Goal: Navigation & Orientation: Find specific page/section

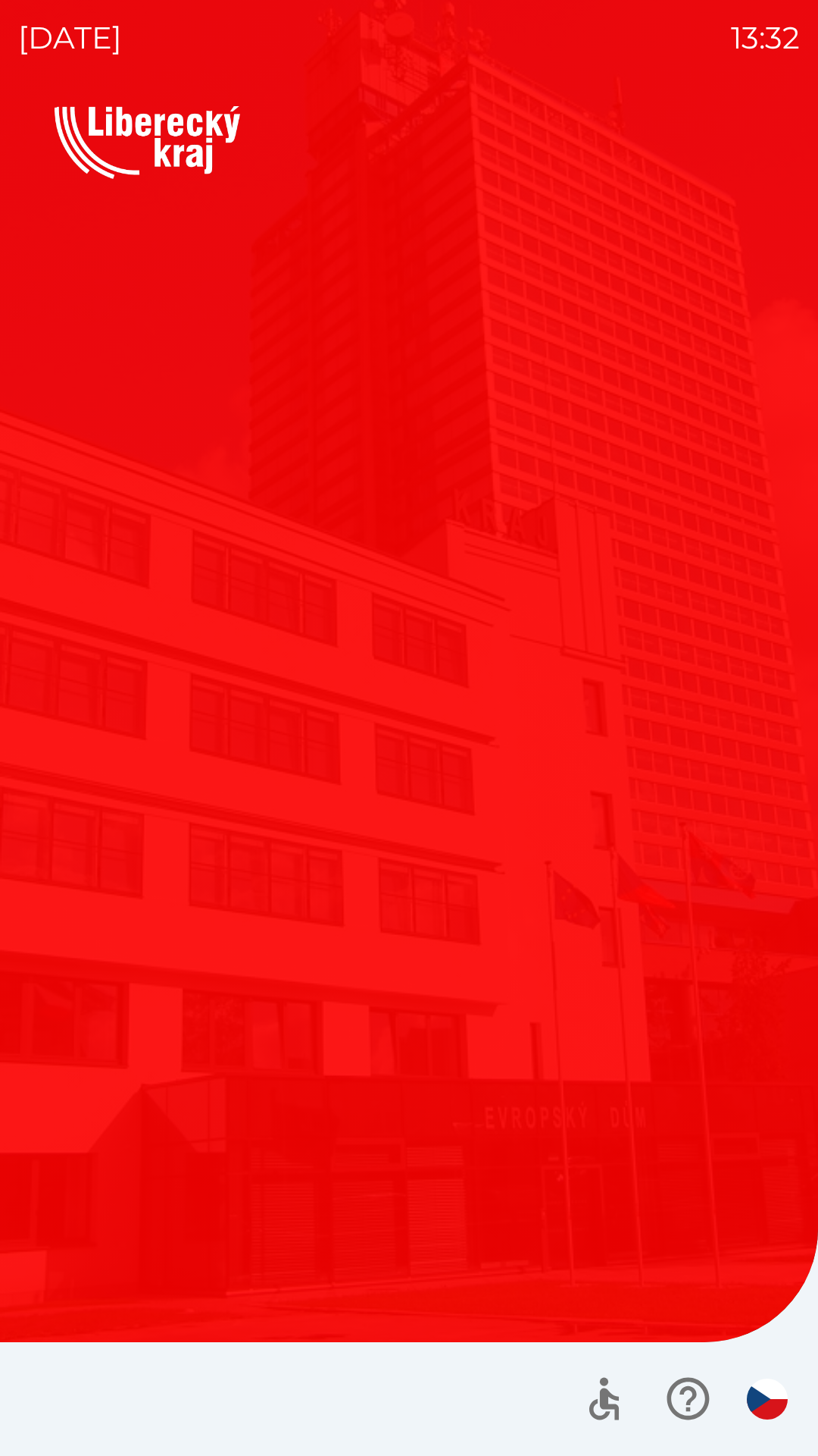
click at [181, 1028] on div "Vítejte Jak vám mohu pomoci? Plánovaná schůzka Společnosti Kotlíkové dotace Dot…" at bounding box center [409, 618] width 709 height 831
click at [164, 1029] on div "Vítejte Jak vám mohu pomoci? Plánovaná schůzka Společnosti Kotlíkové dotace Dot…" at bounding box center [409, 618] width 709 height 831
click at [154, 1035] on div "Vítejte Jak vám mohu pomoci? Plánovaná schůzka Společnosti Kotlíkové dotace Dot…" at bounding box center [409, 780] width 782 height 1349
click at [170, 1048] on div "Vítejte Jak vám mohu pomoci? Plánovaná schůzka Společnosti Kotlíkové dotace Dot…" at bounding box center [409, 780] width 782 height 1349
click at [159, 787] on p "Kotlíkové dotace" at bounding box center [228, 778] width 205 height 36
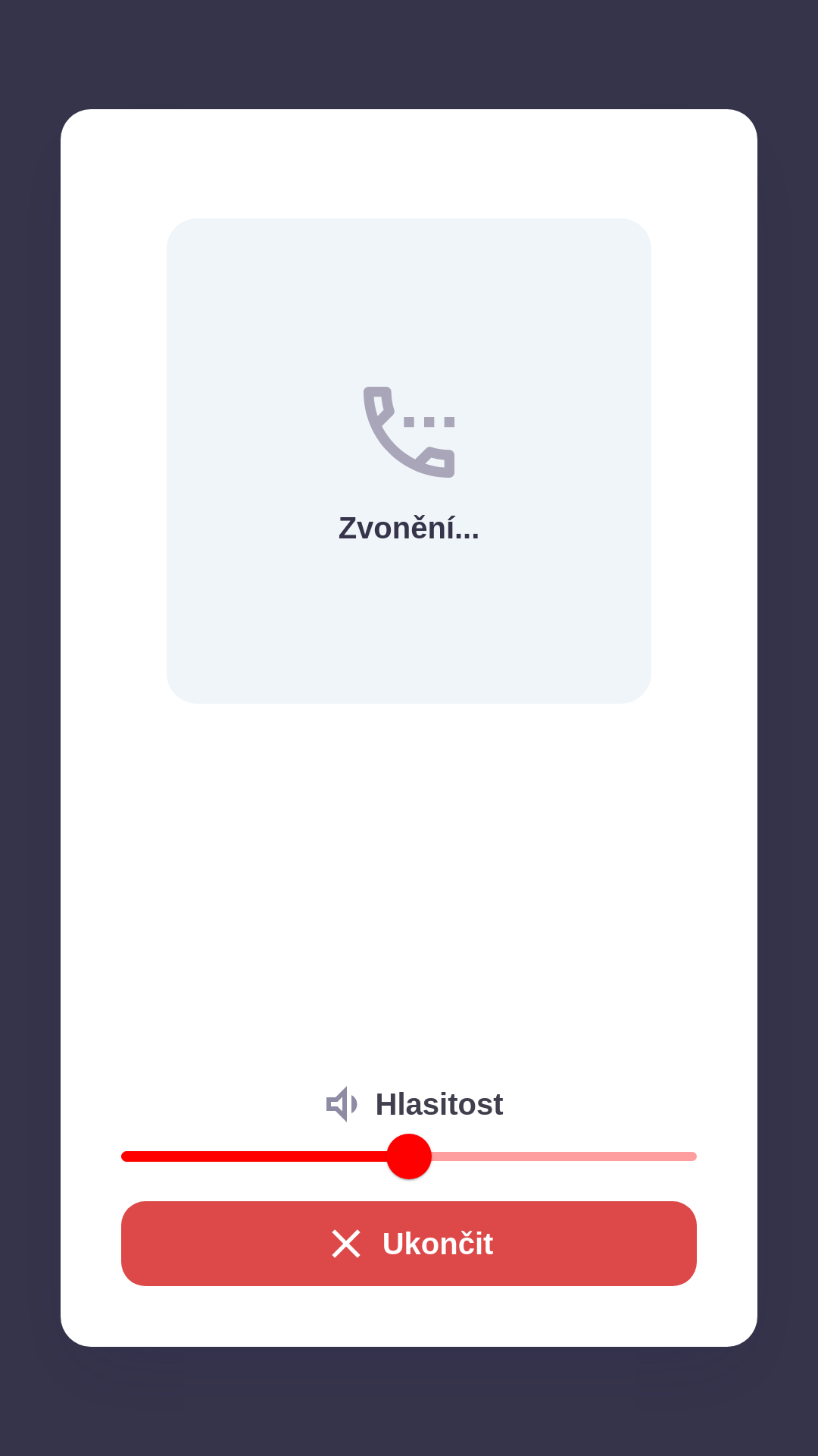
click at [222, 765] on div "Zvonění... Hlasitost Ukončit" at bounding box center [409, 727] width 698 height 1237
click at [224, 762] on div "Zvonění... Hlasitost Ukončit" at bounding box center [409, 727] width 698 height 1237
click at [229, 1270] on button "Ukončit" at bounding box center [409, 1243] width 576 height 85
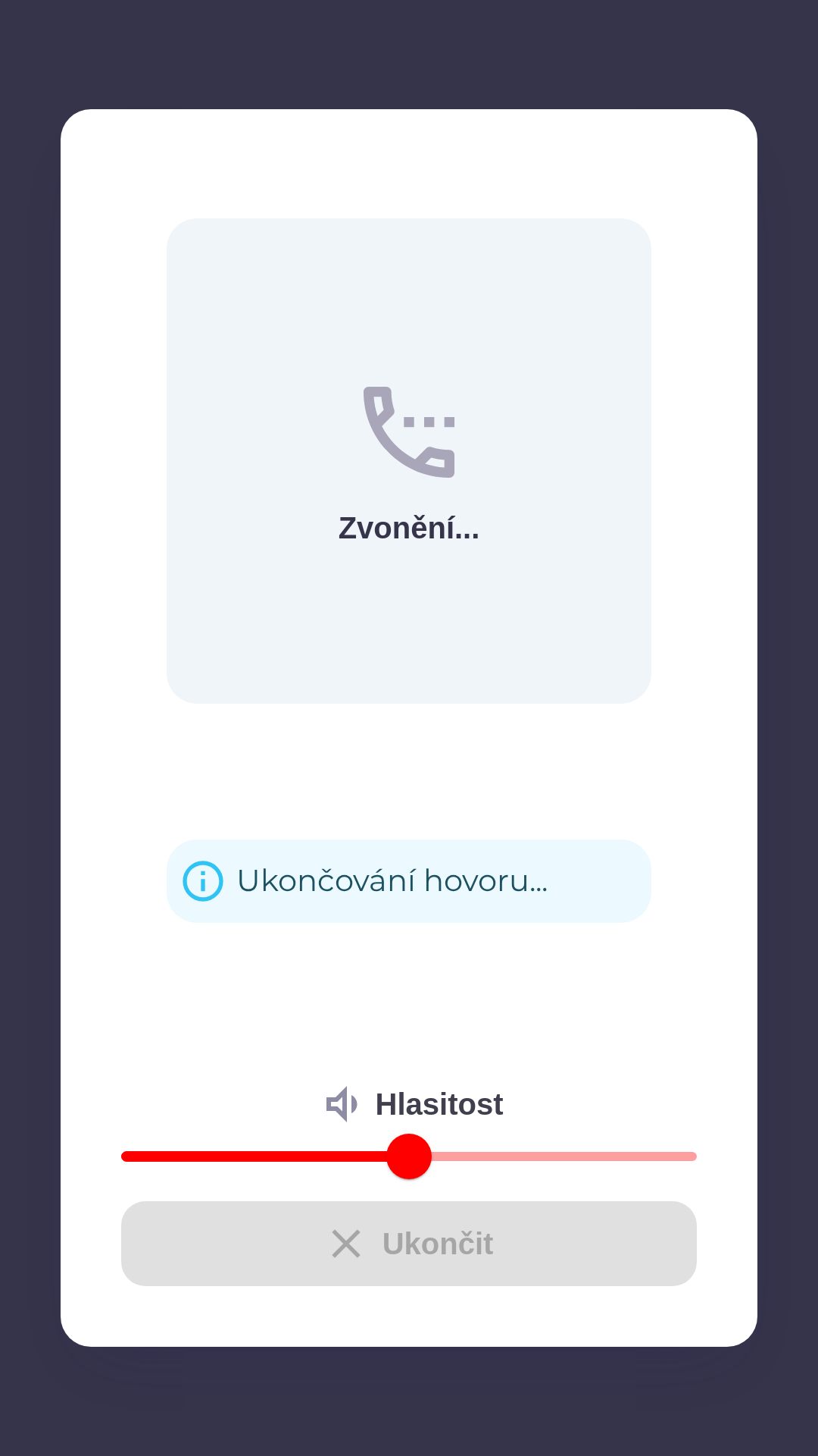
click at [254, 1231] on div "Ukončit" at bounding box center [409, 1243] width 576 height 85
click at [253, 1225] on div "Ukončit" at bounding box center [409, 1243] width 576 height 85
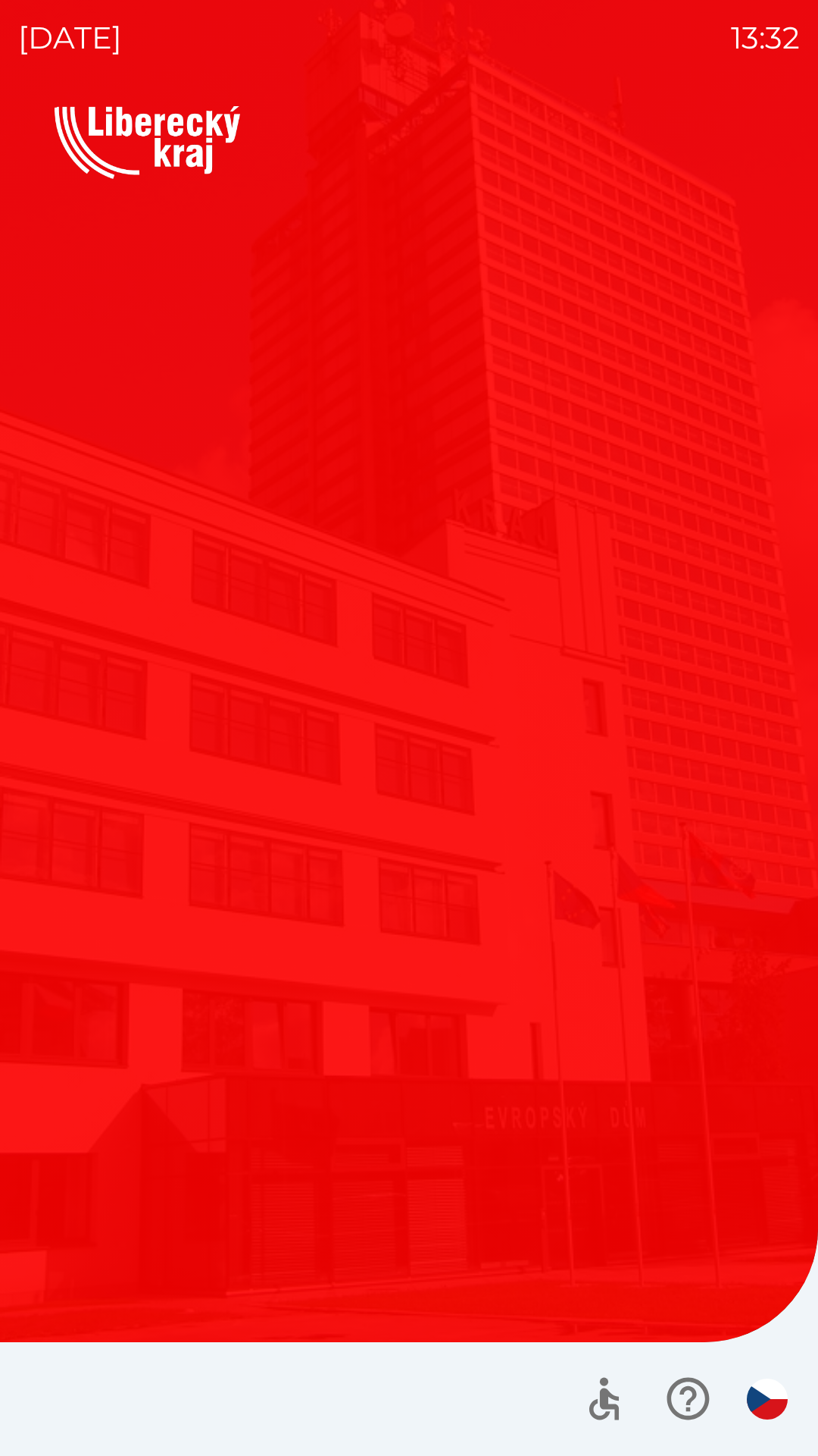
click at [157, 1002] on div "Vítejte Jak vám mohu pomoci? Plánovaná schůzka Společnosti Kotlíkové dotace Dot…" at bounding box center [409, 618] width 709 height 831
click at [605, 437] on button "Společnosti" at bounding box center [589, 506] width 349 height 227
